Goal: Information Seeking & Learning: Check status

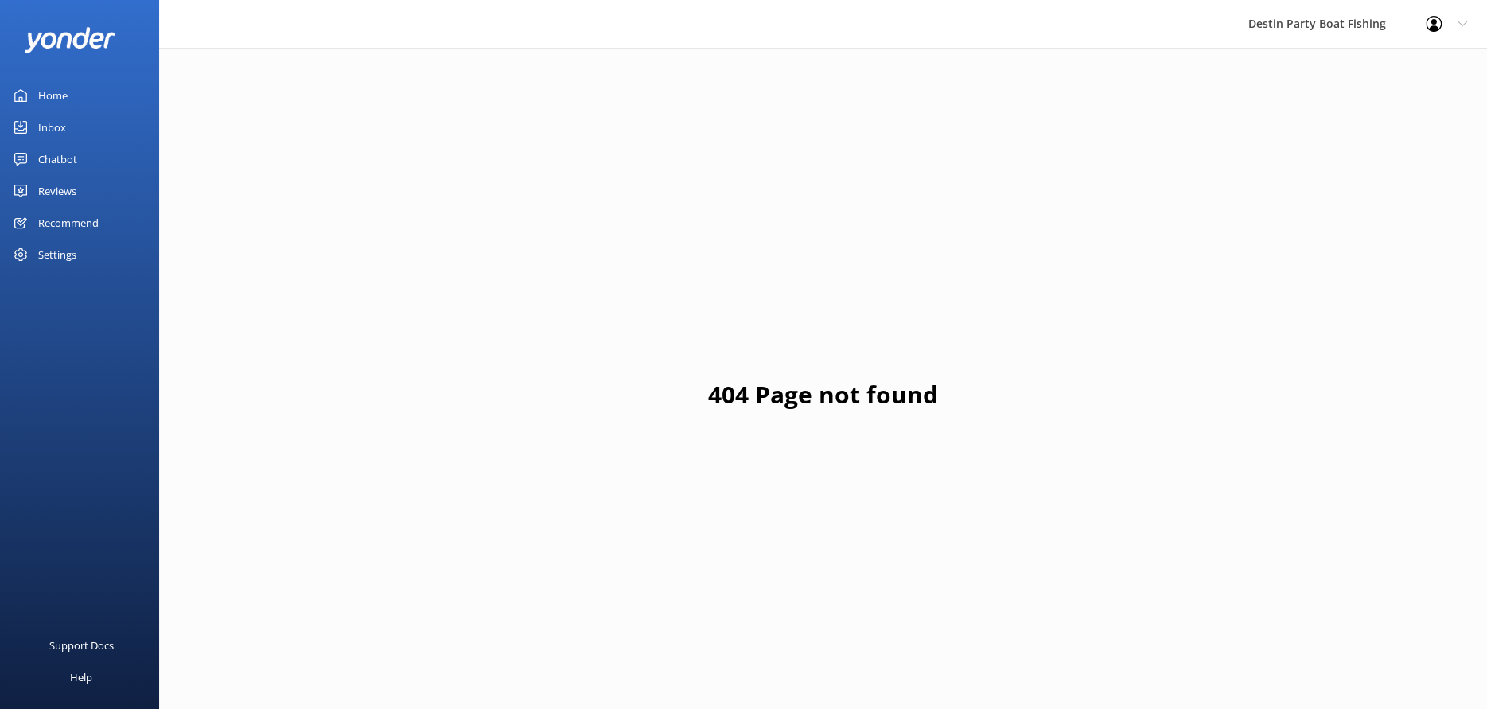
click at [39, 92] on div "Home" at bounding box center [52, 96] width 29 height 32
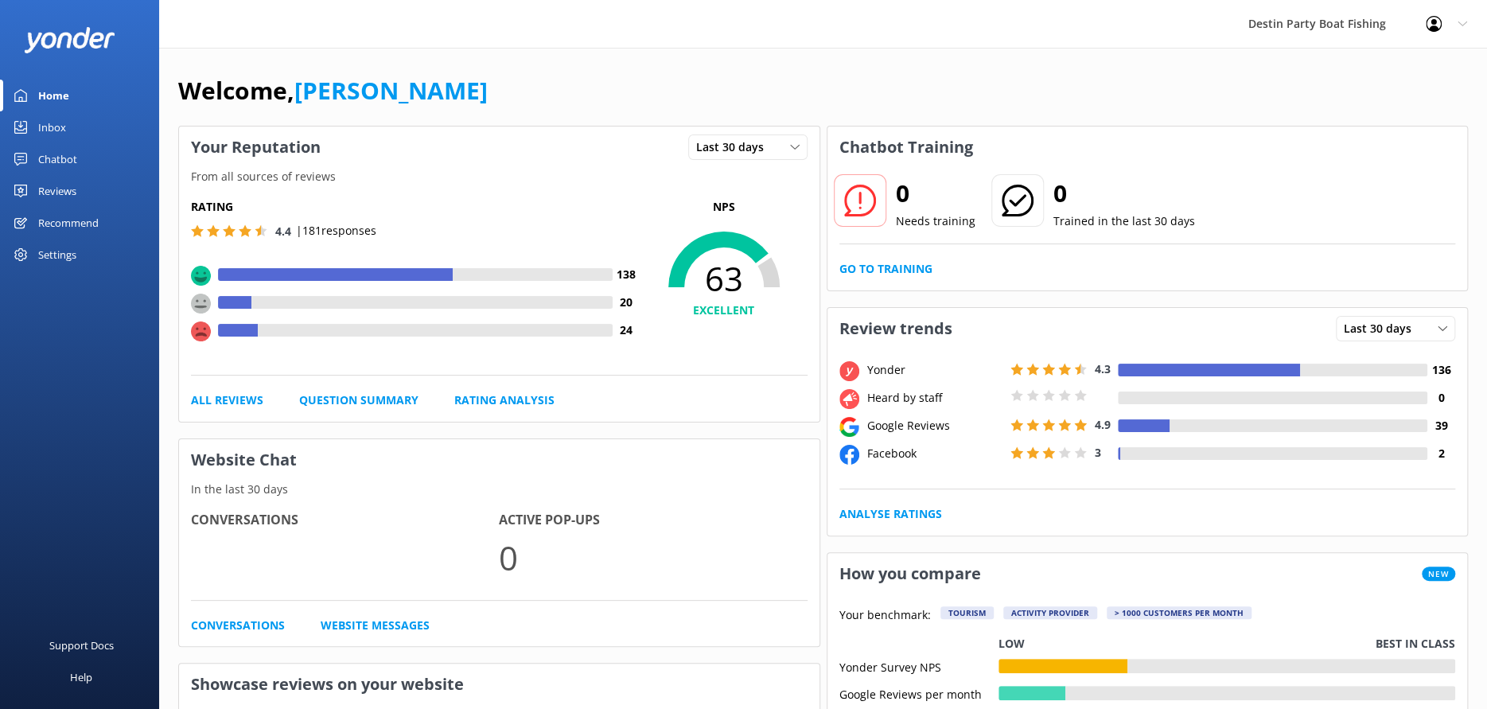
click at [250, 388] on div "Rating 4.4 | 181 responses 138 20 24 NPS 63 EXCELLENT All Reviews Question Summ…" at bounding box center [499, 304] width 641 height 236
click at [249, 393] on link "All Reviews" at bounding box center [227, 401] width 72 height 18
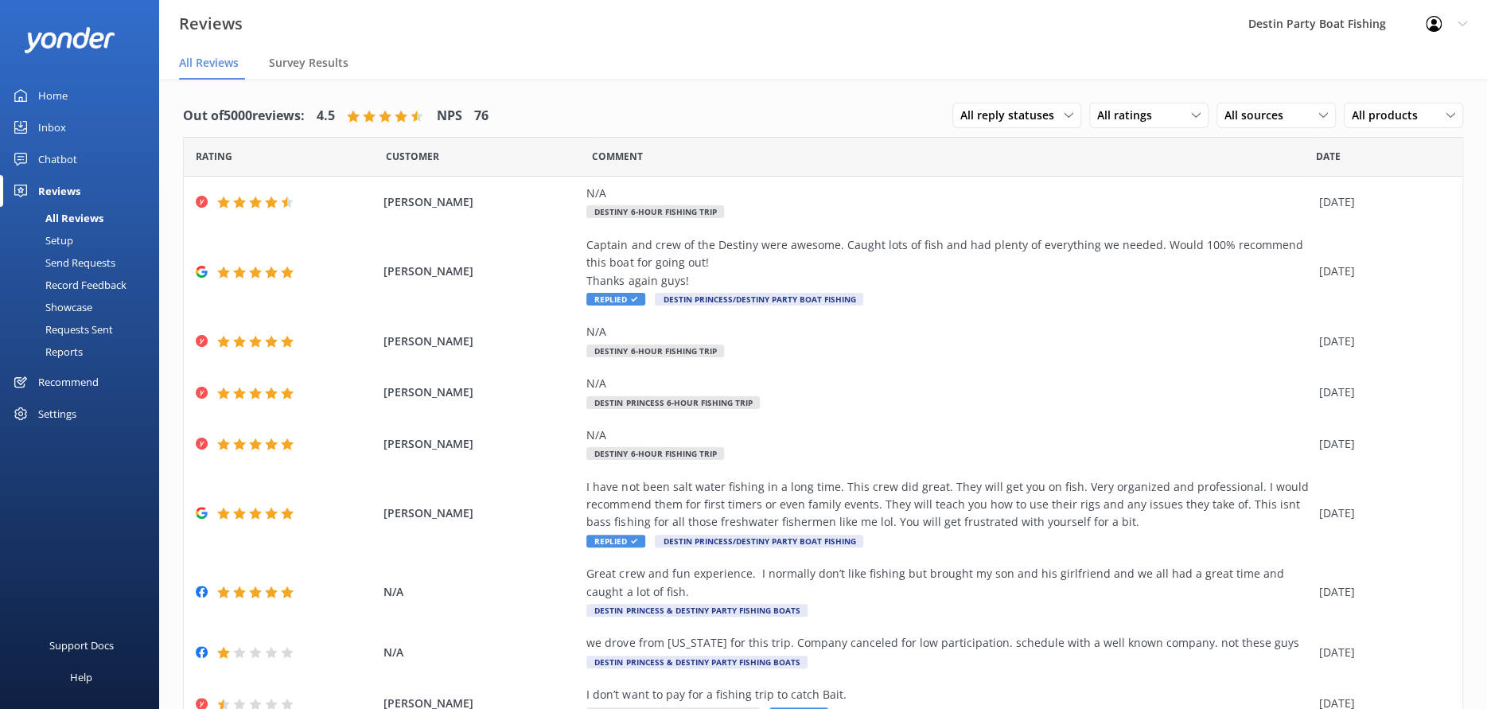
click at [48, 99] on div "Home" at bounding box center [52, 96] width 29 height 32
